Goal: Information Seeking & Learning: Find specific fact

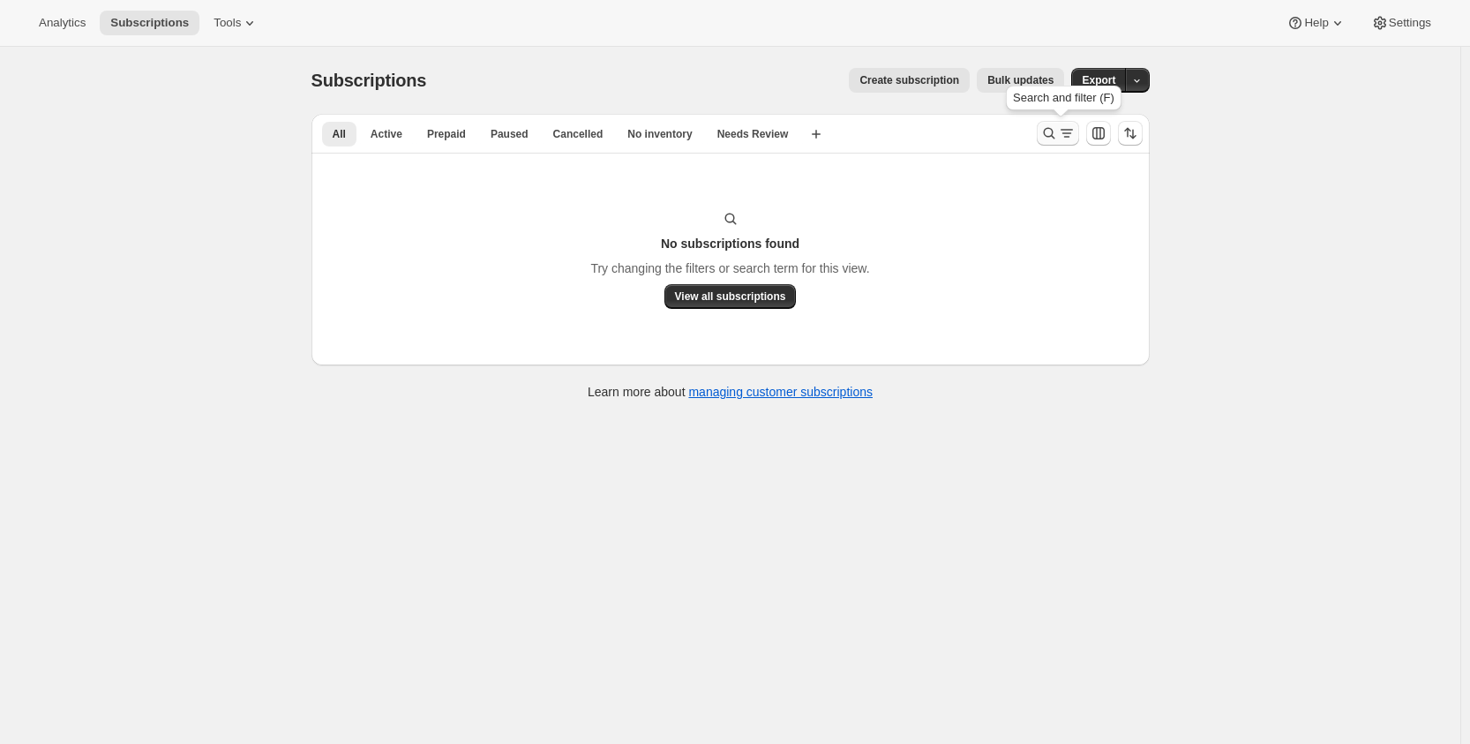
click at [1050, 131] on icon "Search and filter results" at bounding box center [1050, 133] width 18 height 18
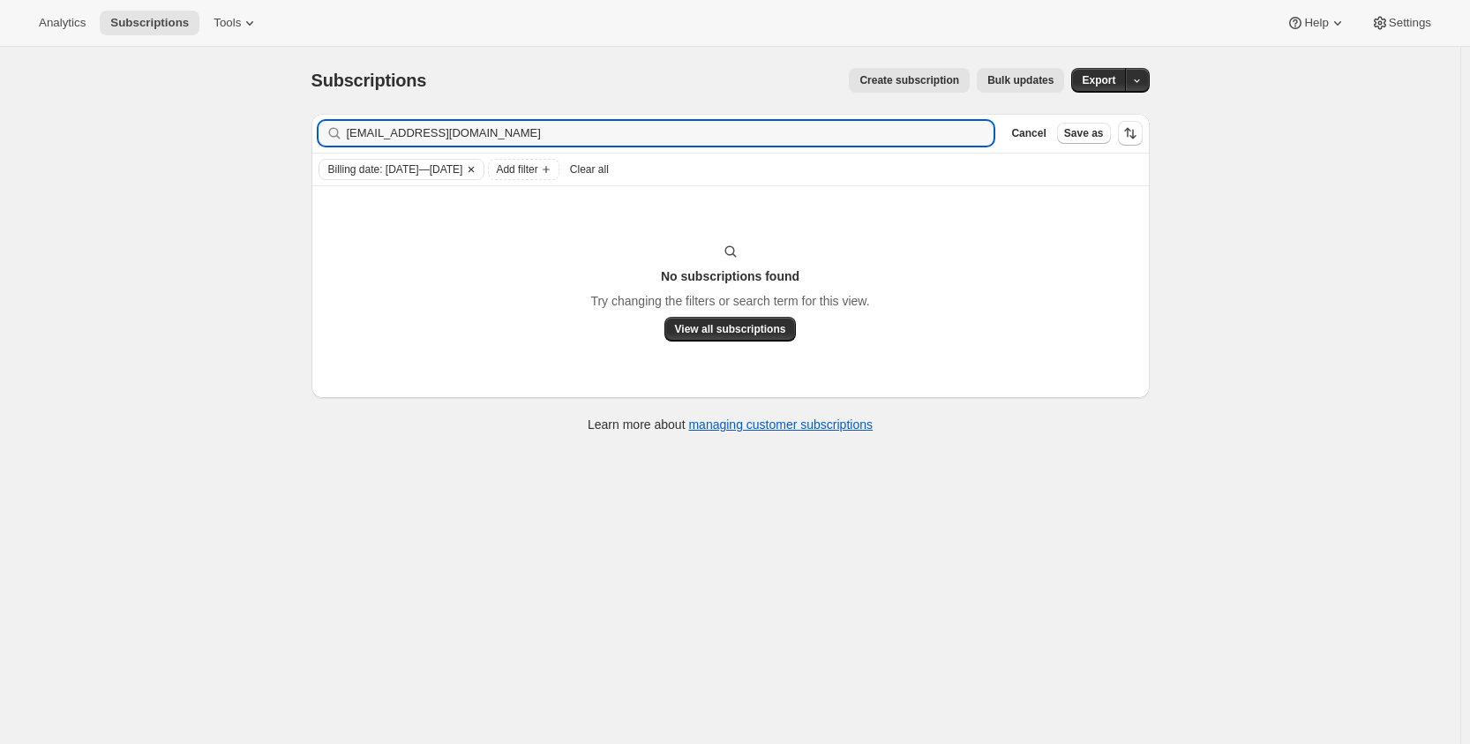
type input "[EMAIL_ADDRESS][DOMAIN_NAME]"
click at [478, 167] on icon "Clear" at bounding box center [471, 169] width 14 height 14
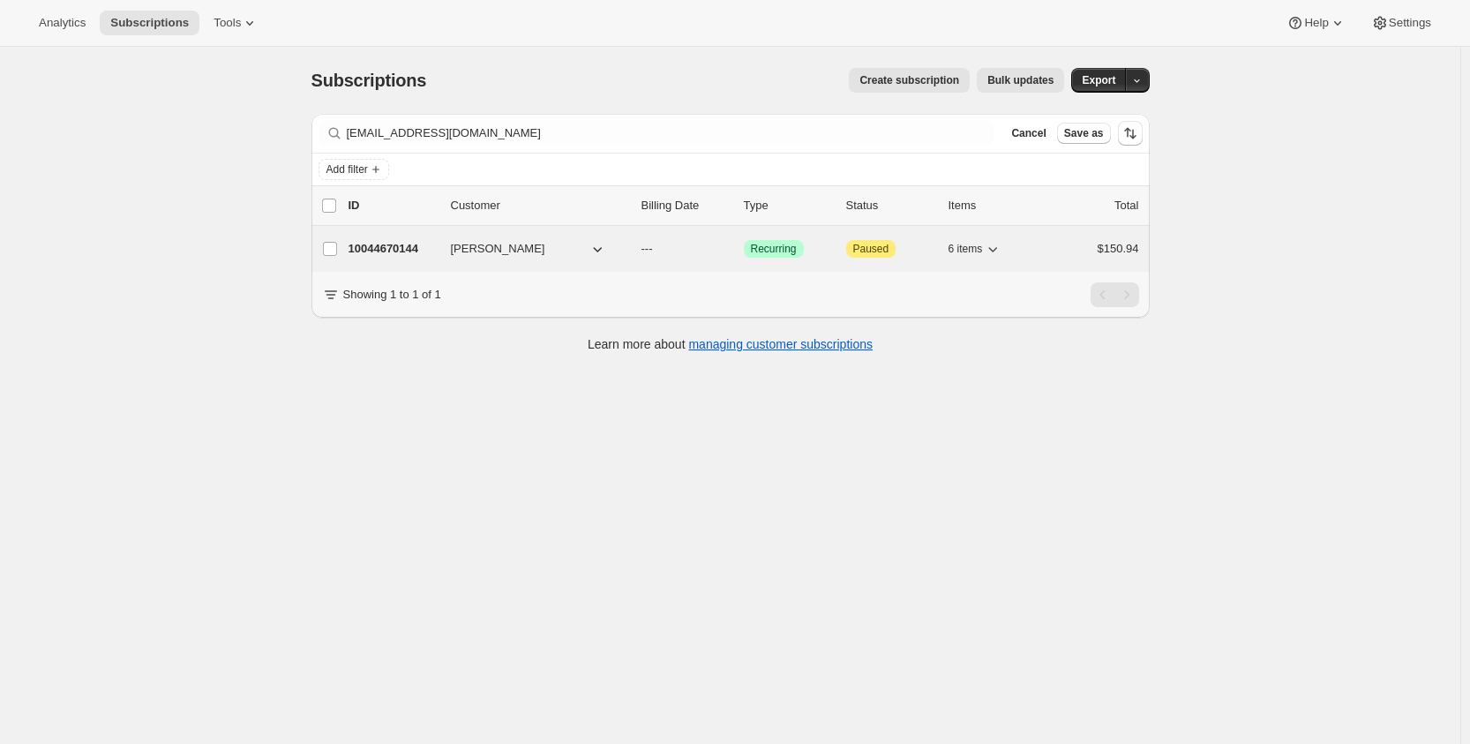
click at [507, 246] on span "[PERSON_NAME]" at bounding box center [498, 249] width 94 height 18
click at [396, 252] on p "10044670144" at bounding box center [393, 249] width 88 height 18
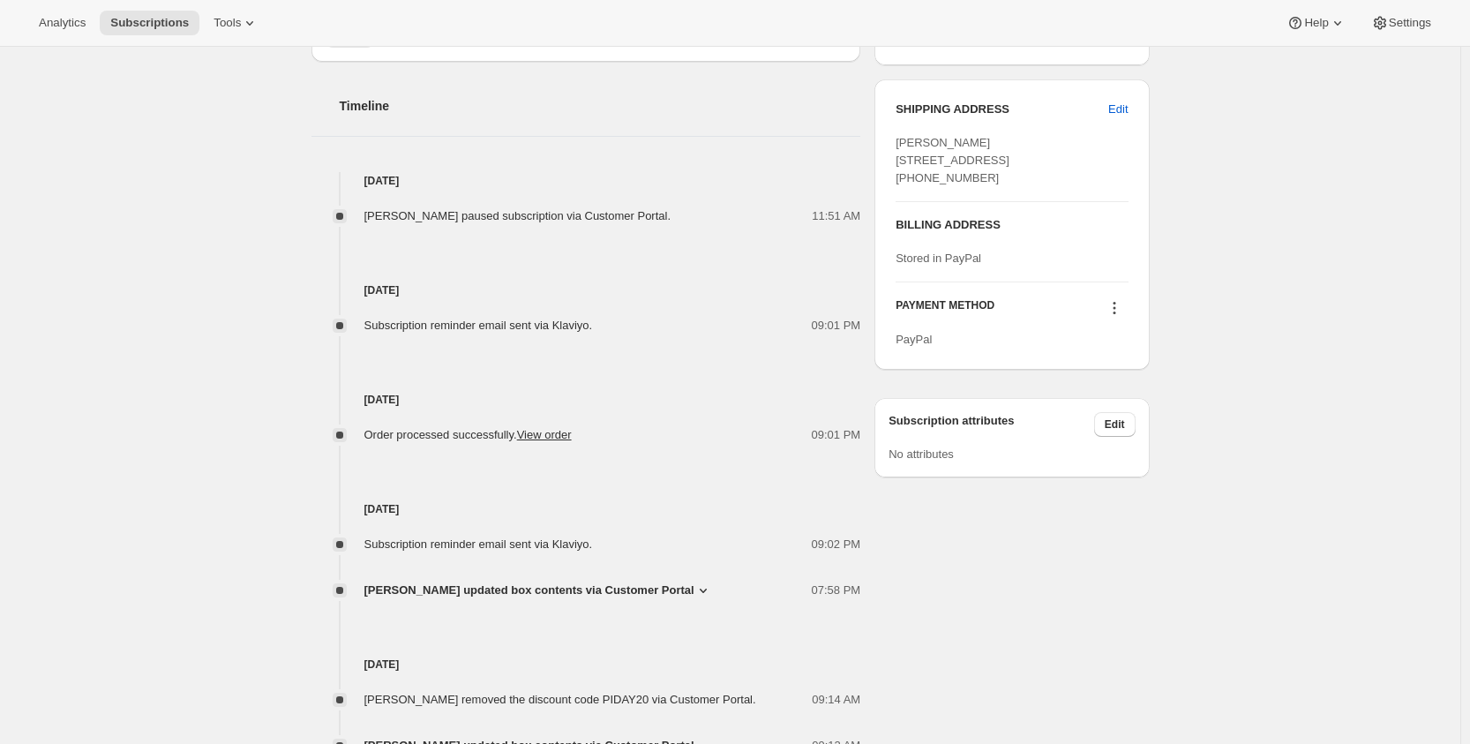
scroll to position [787, 0]
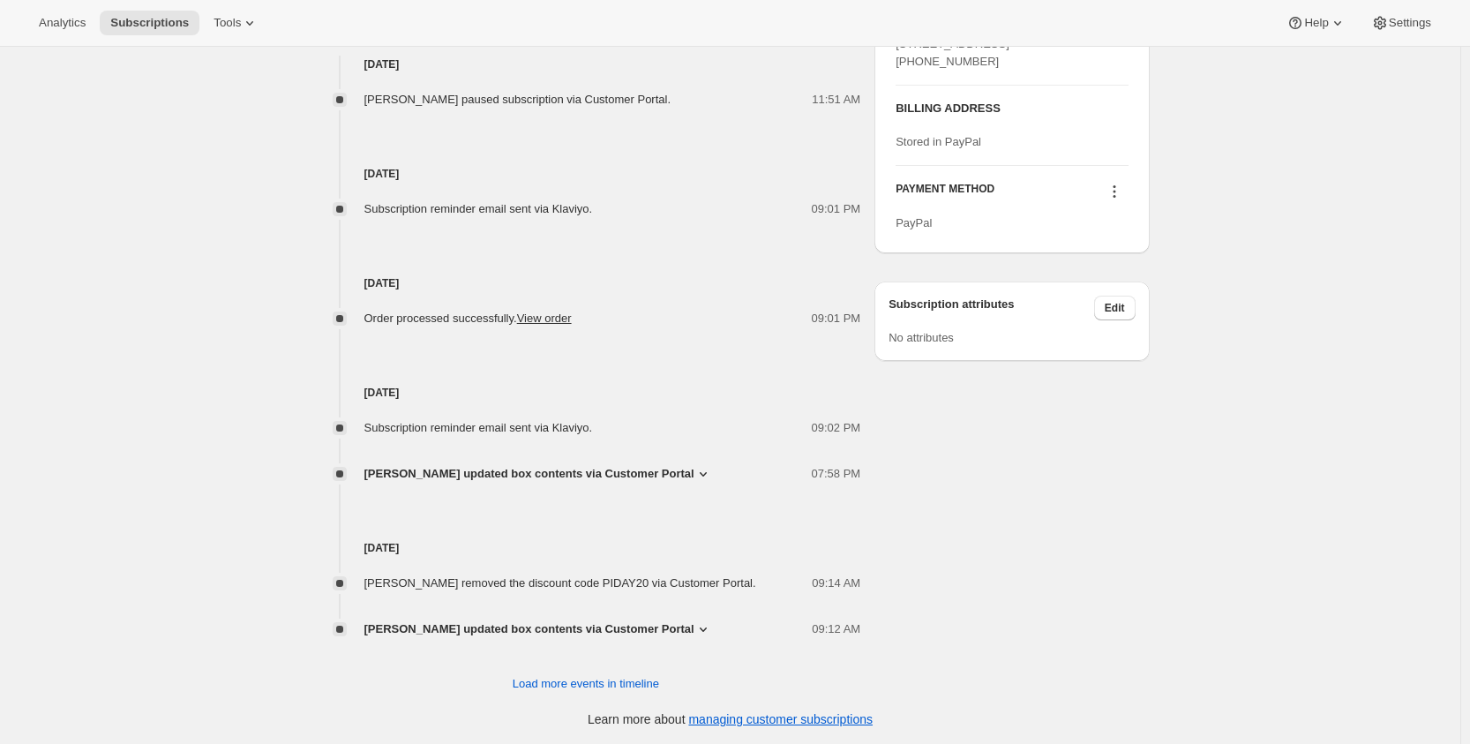
click at [1269, 623] on div "Subscription #10044670144. This page is ready Subscription #10044670144 Success…" at bounding box center [730, 3] width 1461 height 1486
click at [1262, 507] on div "Subscription #10044670144. This page is ready Subscription #10044670144 Success…" at bounding box center [730, 3] width 1461 height 1486
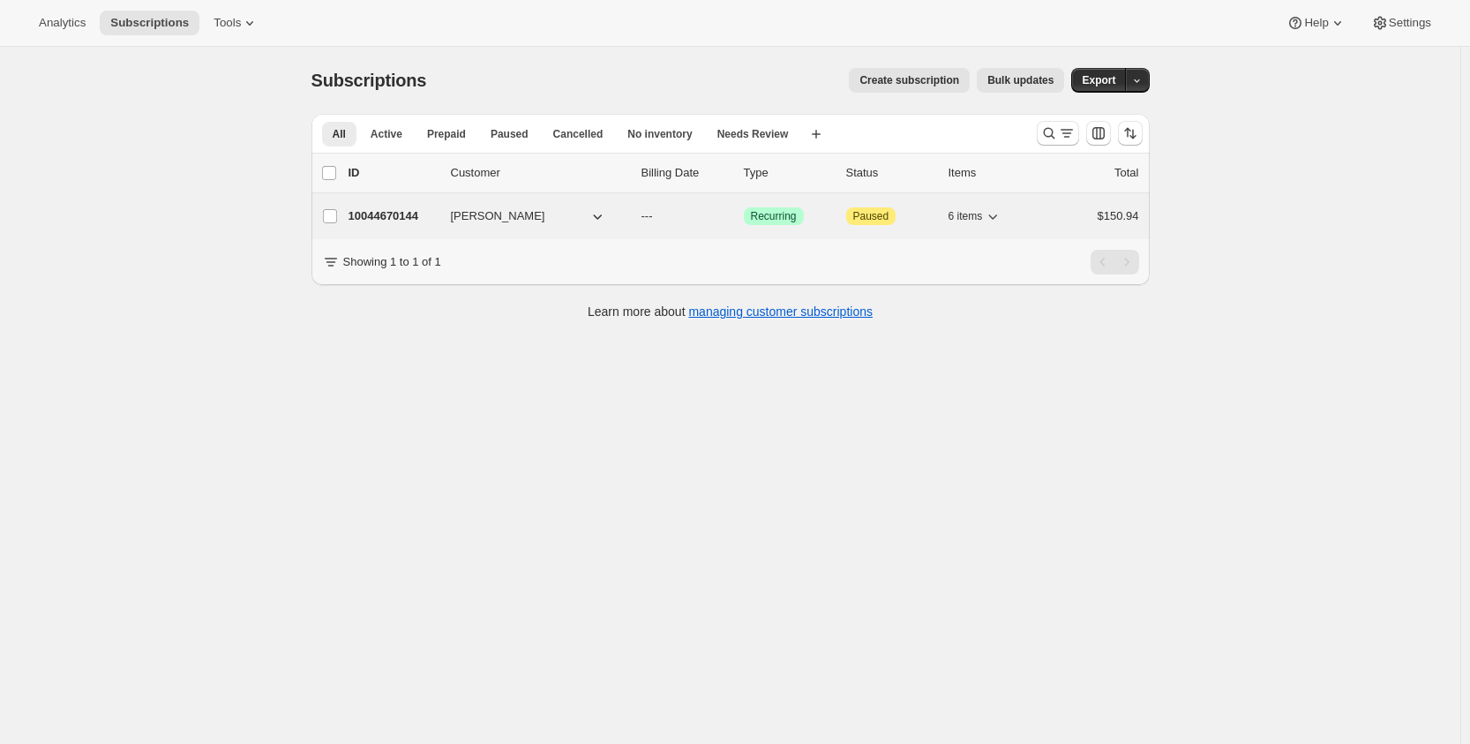
click at [474, 226] on div "10044670144 [PERSON_NAME] --- Success Recurring Attention Paused 6 items $150.94" at bounding box center [744, 216] width 791 height 25
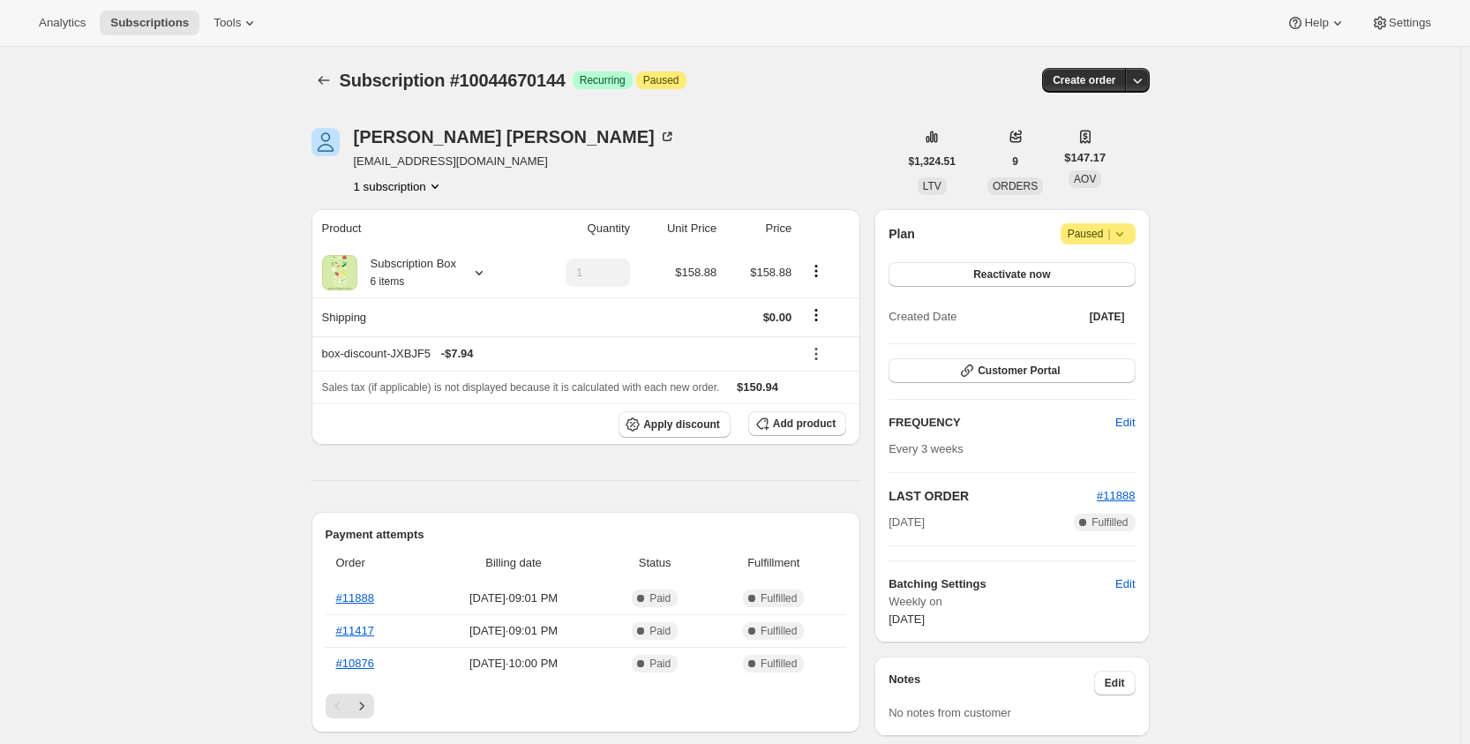
click at [454, 193] on div "1 subscription" at bounding box center [515, 186] width 322 height 18
click at [431, 187] on icon "Product actions" at bounding box center [435, 186] width 18 height 18
click at [598, 182] on div "[PERSON_NAME] [EMAIL_ADDRESS][DOMAIN_NAME] 1 subscription" at bounding box center [605, 161] width 587 height 67
click at [455, 273] on div "Subscription Box 6 items" at bounding box center [407, 272] width 100 height 35
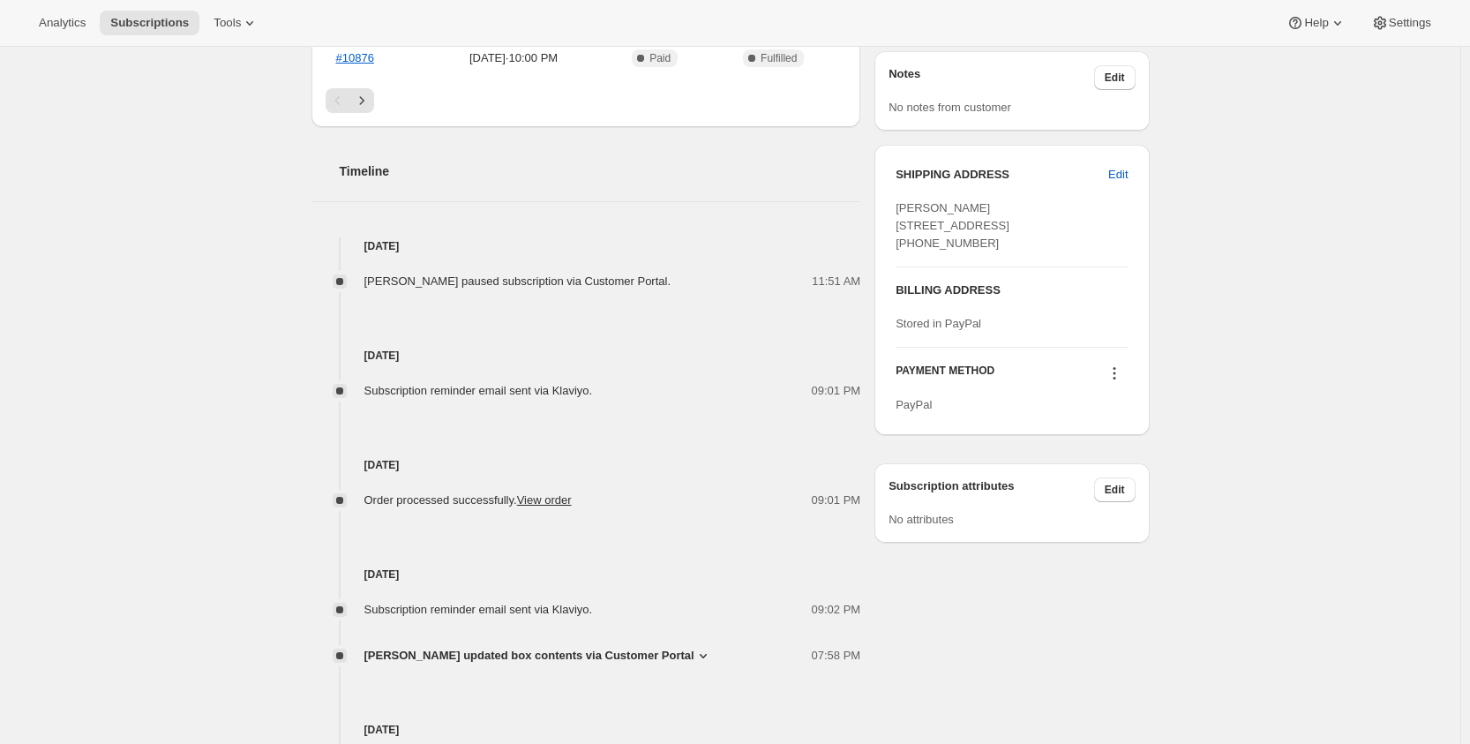
scroll to position [81, 0]
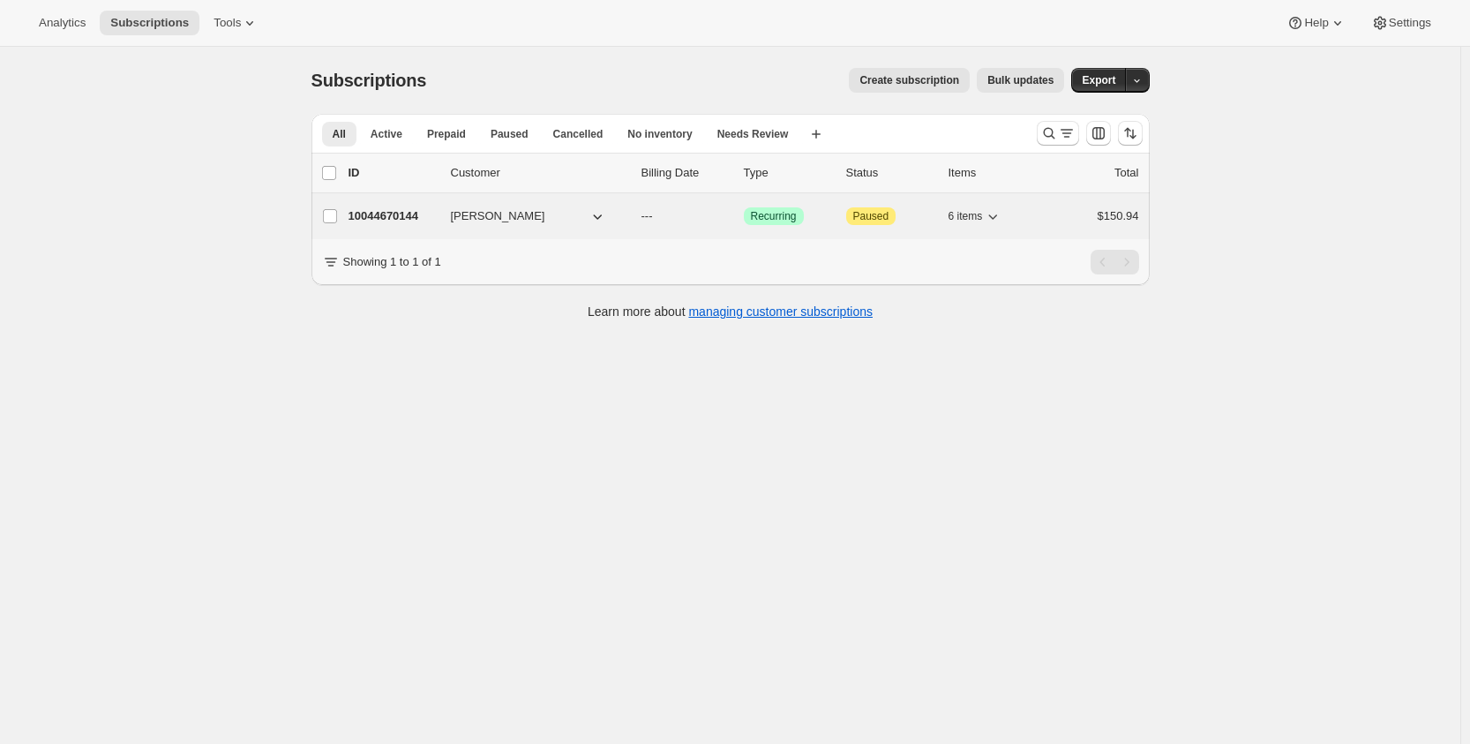
click at [494, 226] on div "10044670144 [PERSON_NAME] --- Success Recurring Attention Paused 6 items $150.94" at bounding box center [744, 216] width 791 height 25
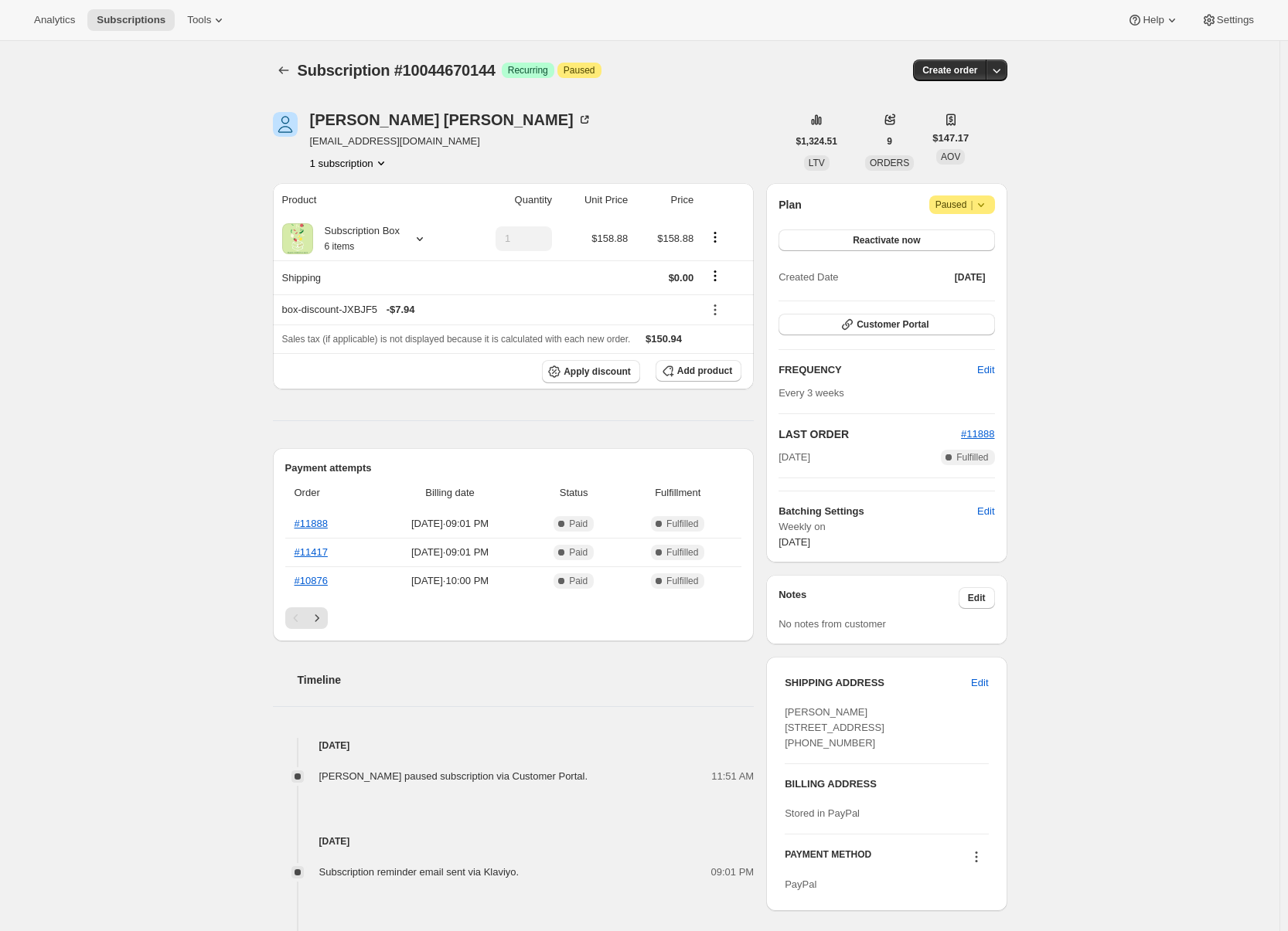
click at [98, 651] on div "Subscription #10044670144. This page is ready Subscription #10044670144 Success…" at bounding box center [640, 692] width 1280 height 1301
drag, startPoint x: 400, startPoint y: 140, endPoint x: 309, endPoint y: 138, distance: 91.0
click at [309, 138] on div "[PERSON_NAME] [EMAIL_ADDRESS][DOMAIN_NAME] 1 subscription" at bounding box center [530, 141] width 514 height 59
copy span "danisem@bell.net"
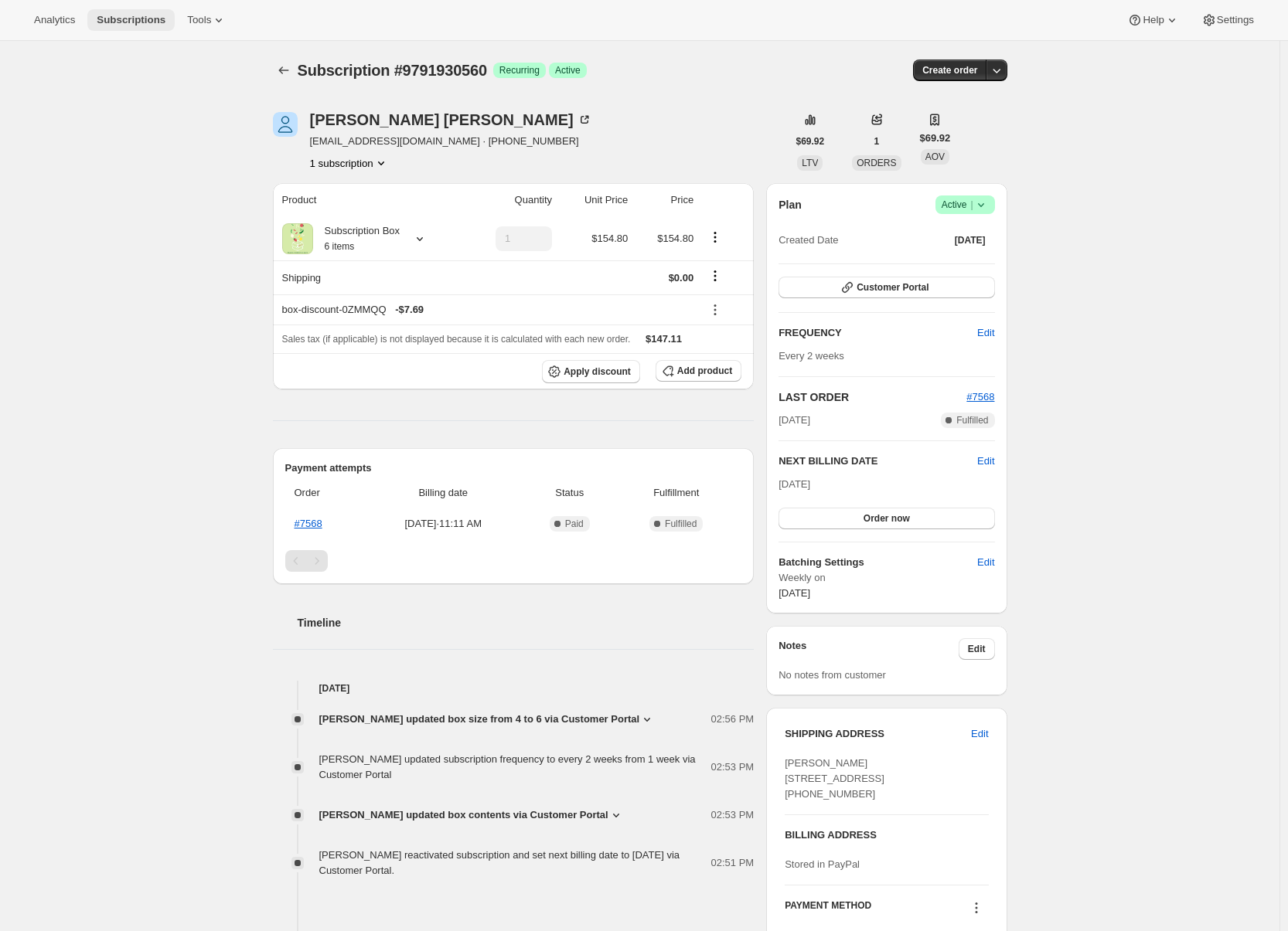
drag, startPoint x: 53, startPoint y: 19, endPoint x: 123, endPoint y: 11, distance: 70.5
drag, startPoint x: 123, startPoint y: 11, endPoint x: 81, endPoint y: 82, distance: 82.5
click at [81, 82] on div "Subscription #9791930560. This page is ready Subscription #9791930560 Success R…" at bounding box center [640, 639] width 1280 height 1196
drag, startPoint x: 448, startPoint y: 145, endPoint x: 315, endPoint y: 145, distance: 133.0
click at [315, 145] on span "dannieandsteve@sympatico.ca · +19058209476" at bounding box center [451, 142] width 282 height 16
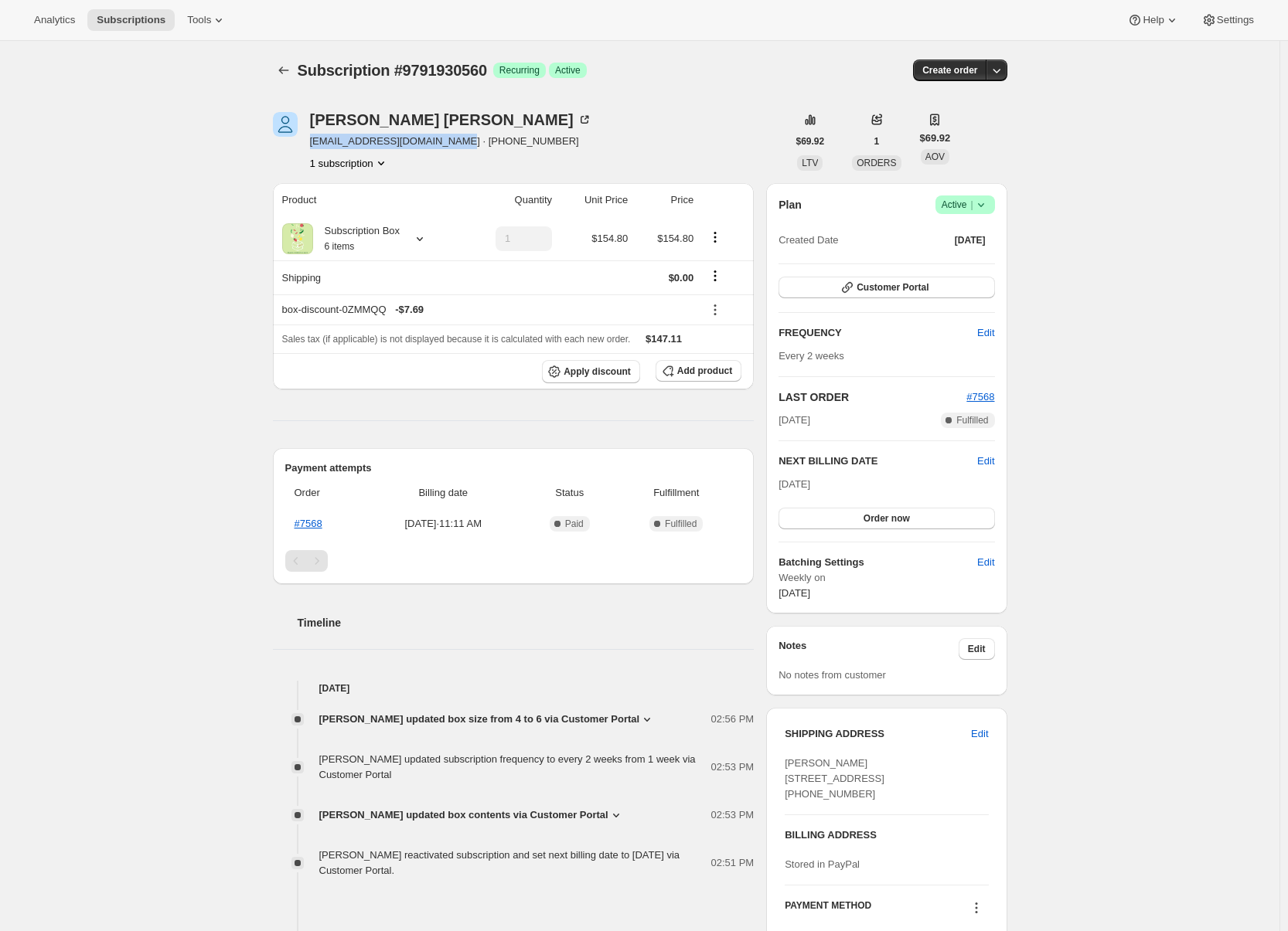
copy span "dannieandsteve@sympatico.ca"
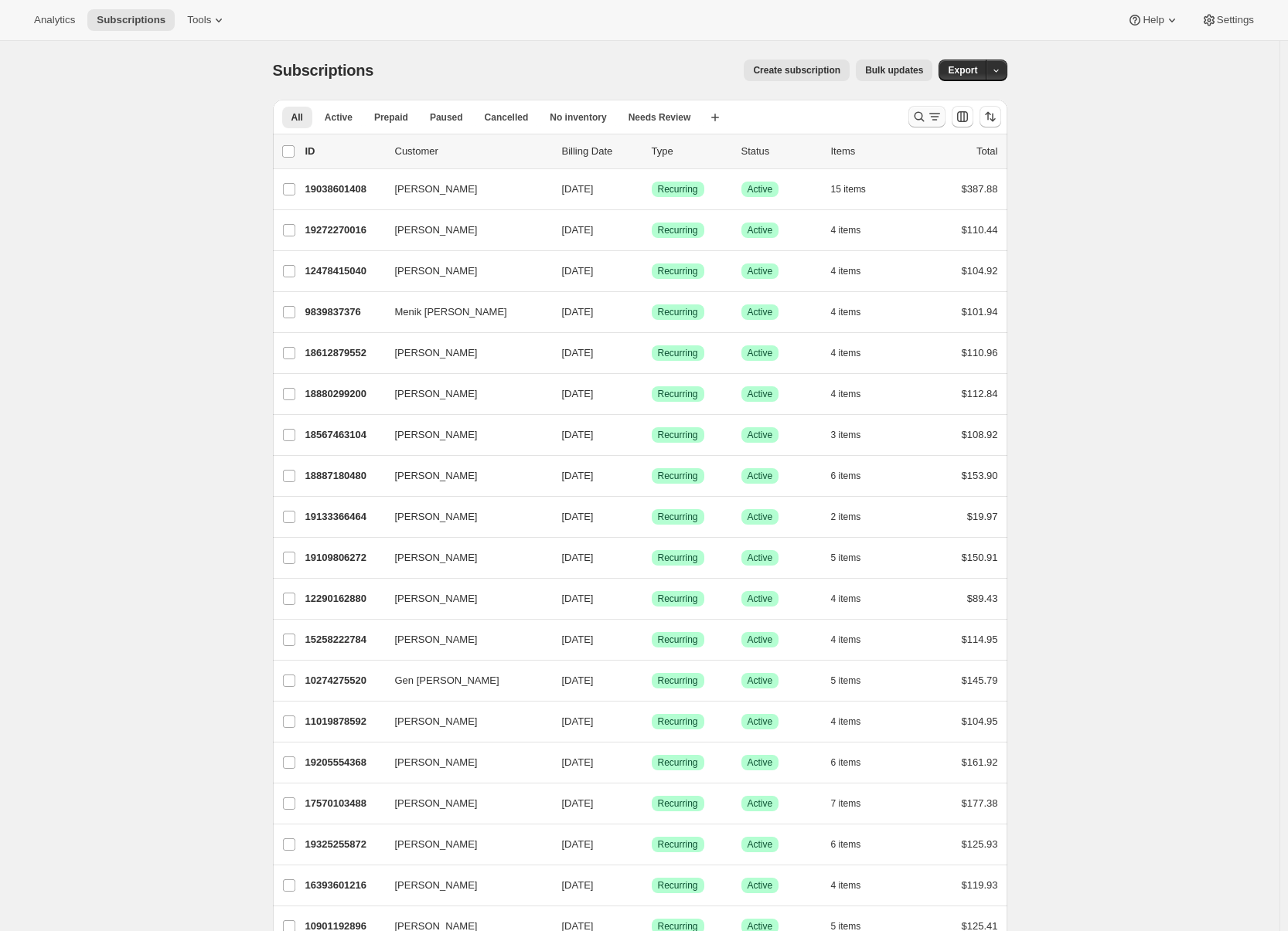
click at [919, 122] on icon "Search and filter results" at bounding box center [920, 116] width 16 height 16
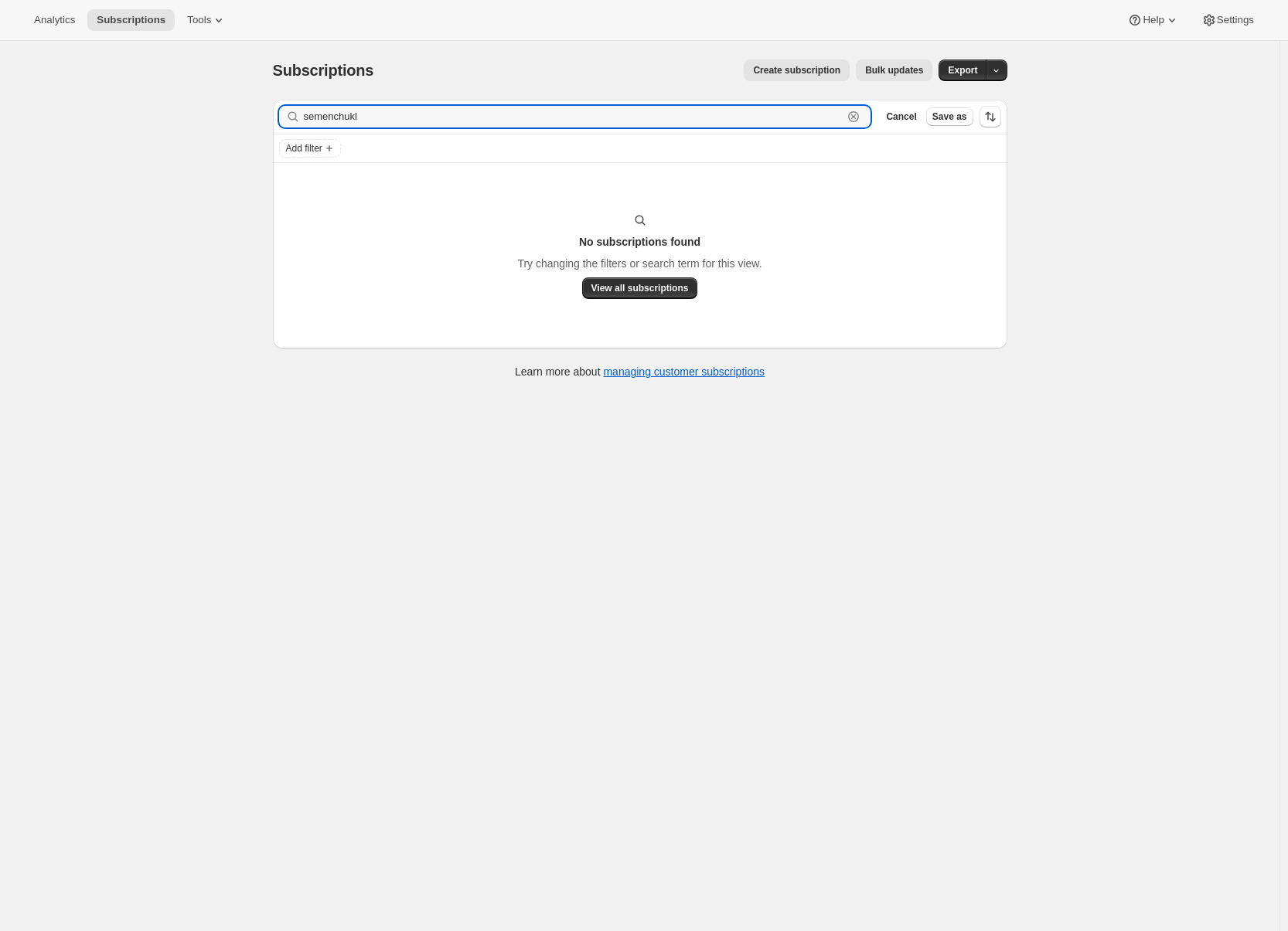
type input "[PERSON_NAME]"
